Goal: Find specific page/section: Find specific page/section

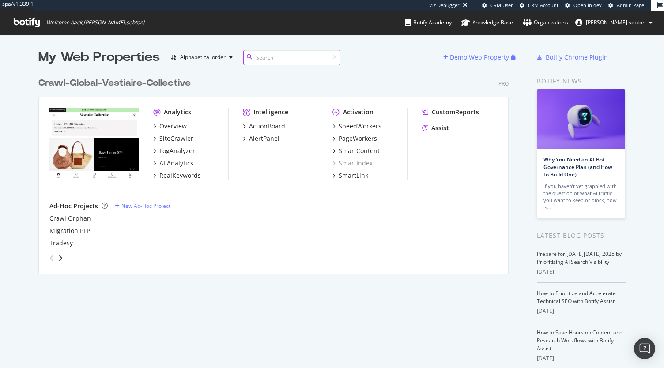
scroll to position [200, 470]
click at [356, 151] on div "SmartContent" at bounding box center [359, 151] width 41 height 9
